Goal: Find specific page/section: Find specific page/section

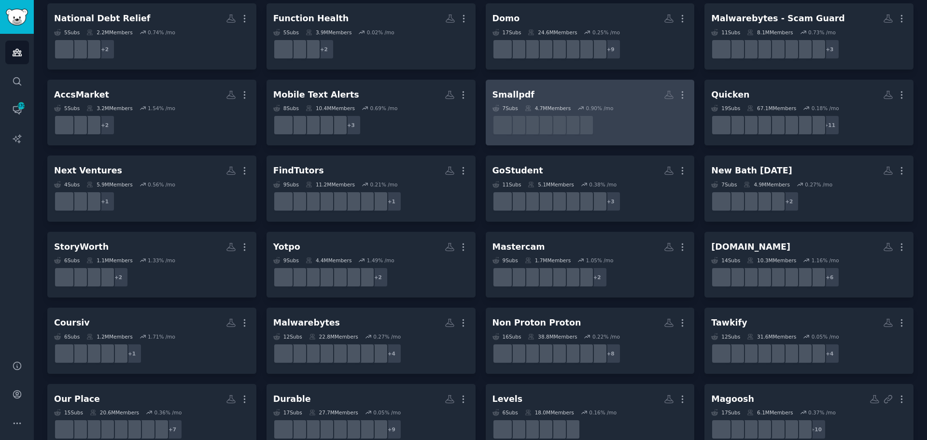
scroll to position [534, 0]
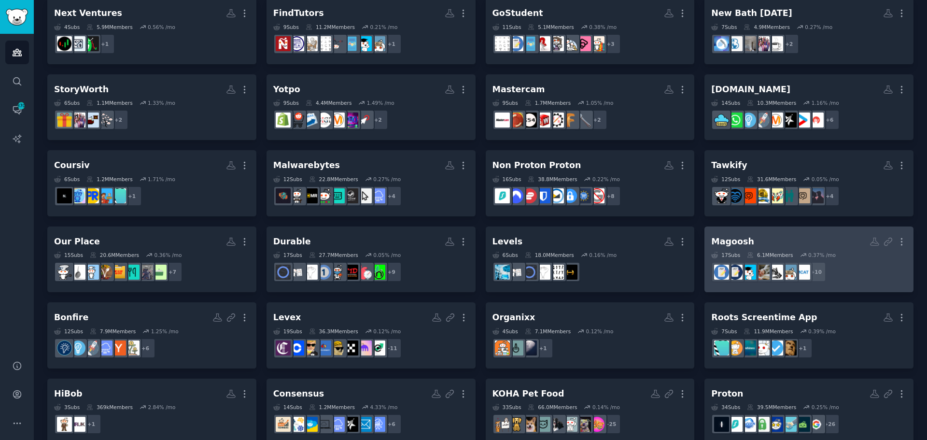
click at [793, 239] on h2 "Magoosh More" at bounding box center [809, 241] width 196 height 17
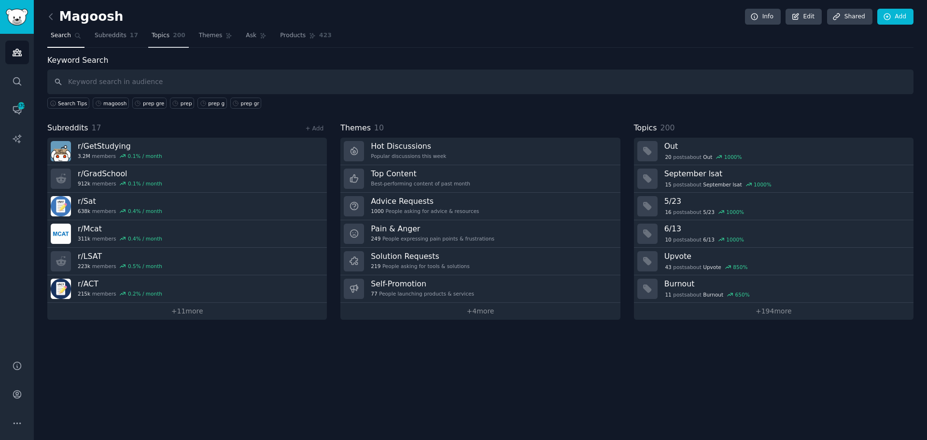
click at [162, 38] on link "Topics 200" at bounding box center [168, 38] width 41 height 20
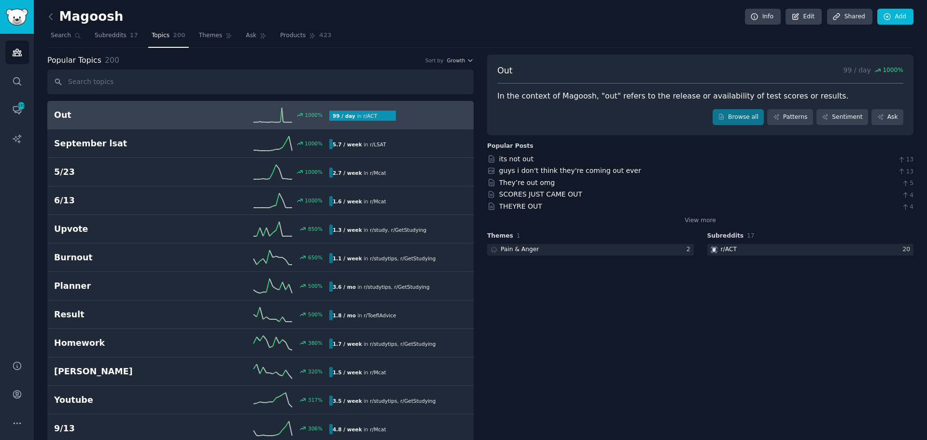
click at [166, 114] on h2 "Out" at bounding box center [123, 115] width 138 height 12
